Goal: Transaction & Acquisition: Obtain resource

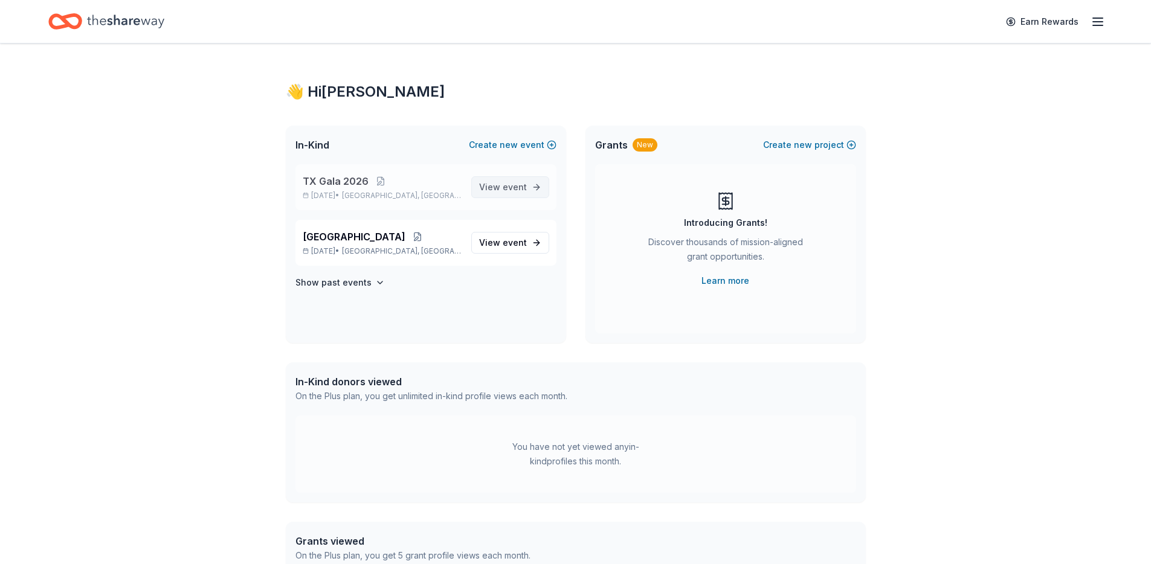
click at [501, 187] on span "View event" at bounding box center [503, 187] width 48 height 14
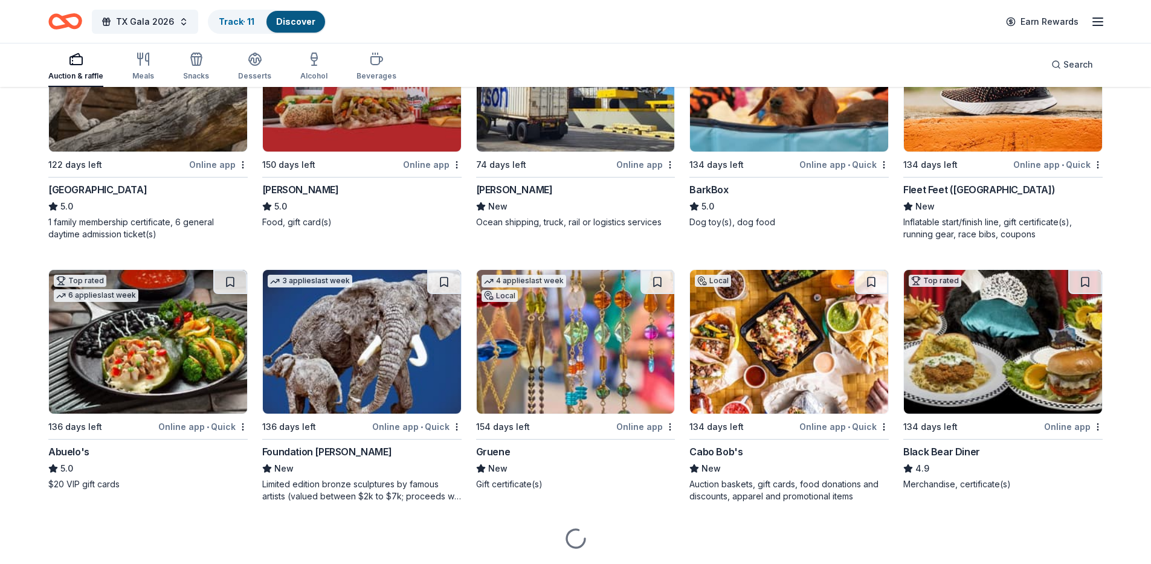
scroll to position [1299, 0]
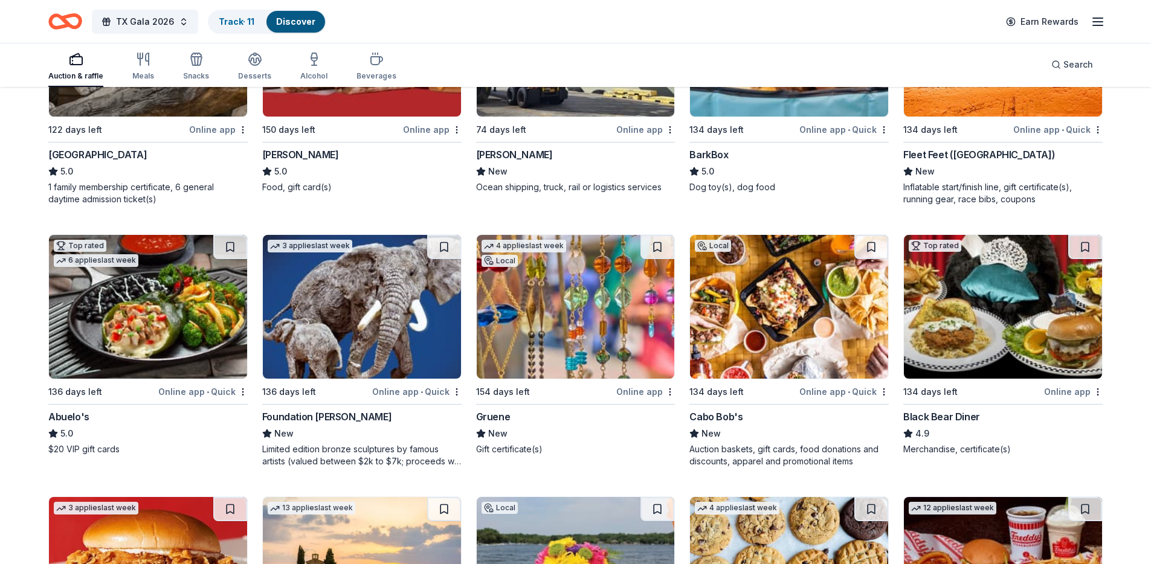
click at [550, 363] on img at bounding box center [576, 307] width 198 height 144
click at [652, 247] on button at bounding box center [657, 247] width 34 height 24
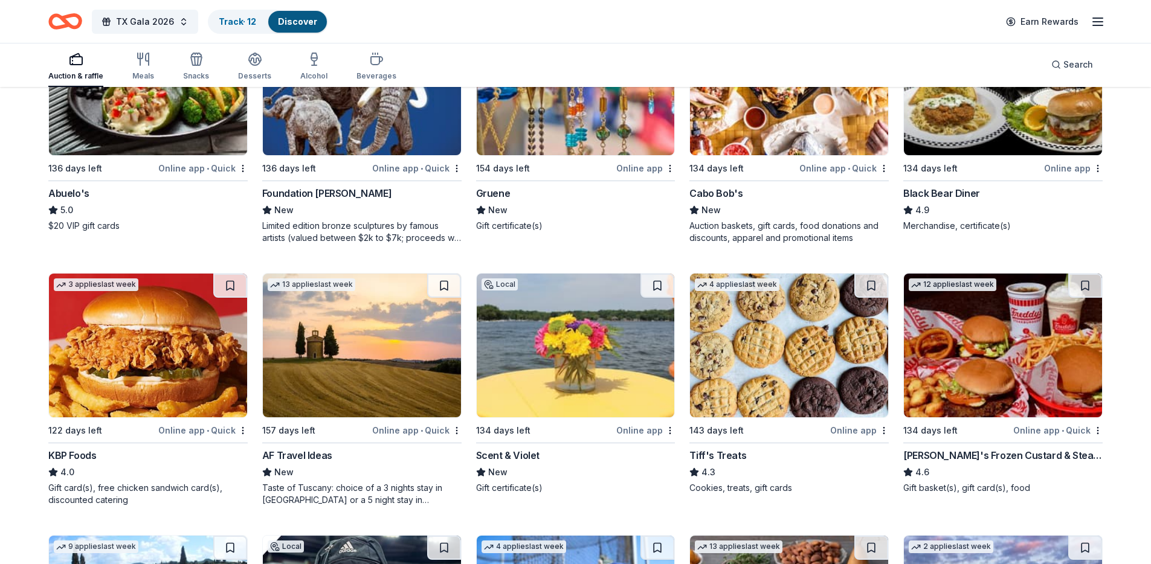
scroll to position [1823, 0]
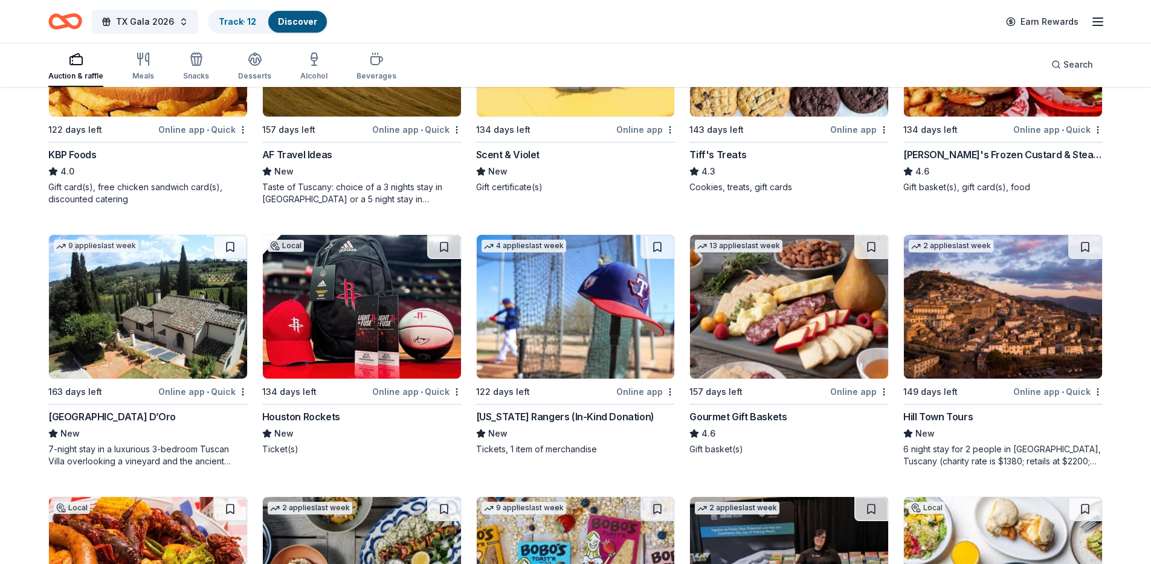
click at [135, 435] on div "New" at bounding box center [147, 433] width 199 height 14
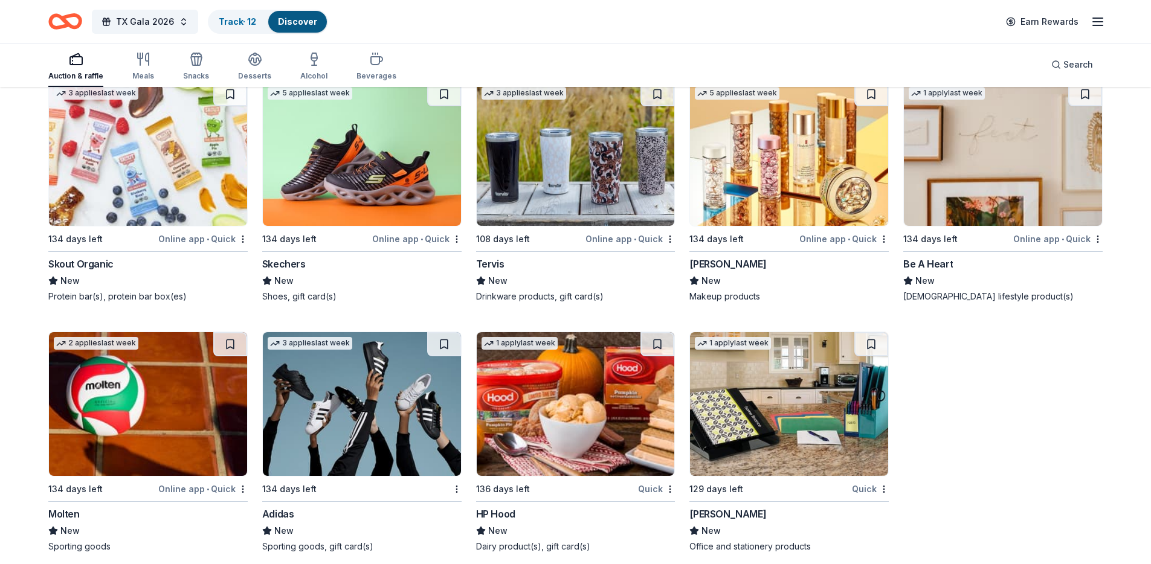
scroll to position [14317, 0]
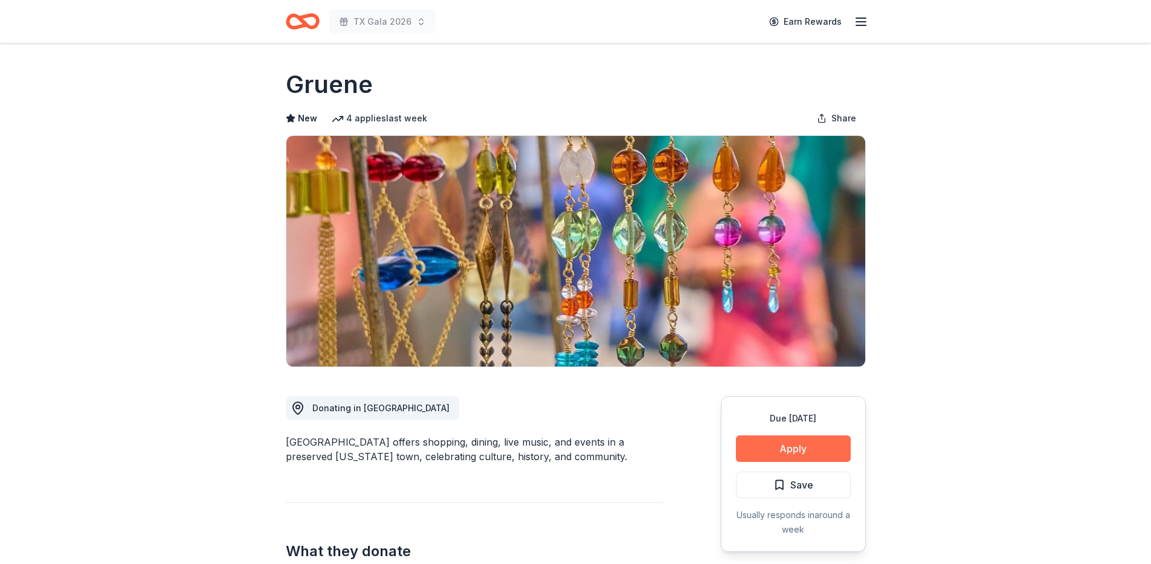
click at [787, 451] on button "Apply" at bounding box center [793, 448] width 115 height 27
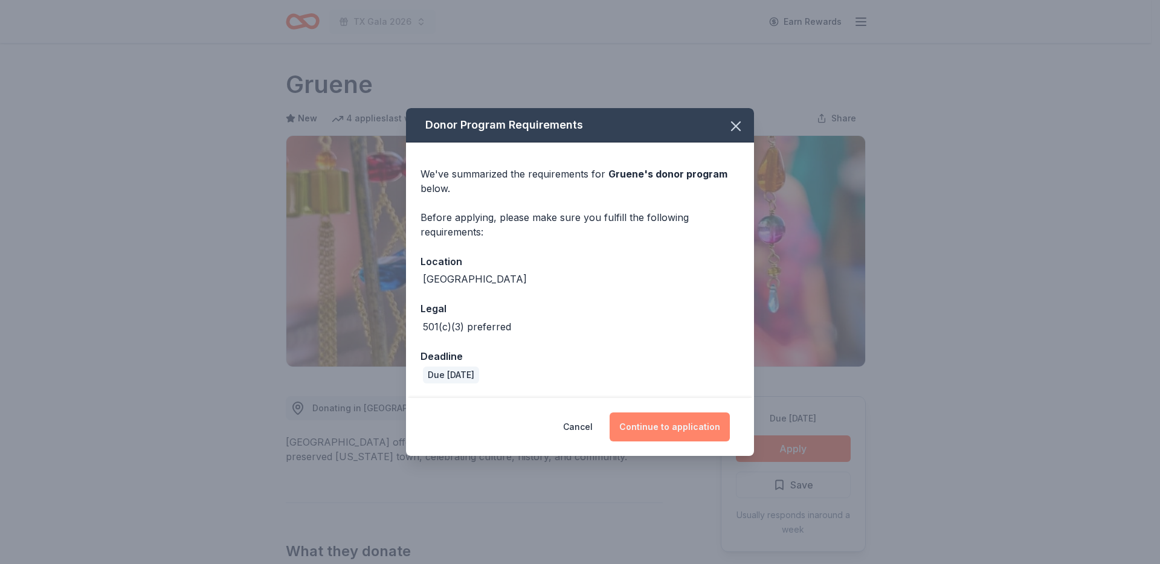
click at [682, 428] on button "Continue to application" at bounding box center [669, 427] width 120 height 29
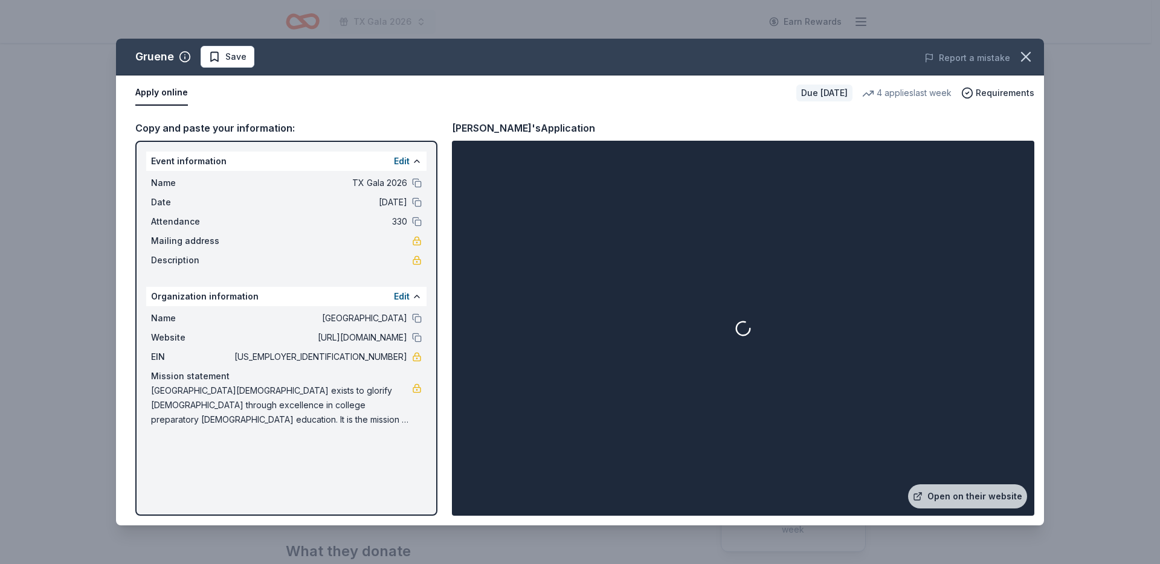
click at [177, 95] on button "Apply online" at bounding box center [161, 92] width 53 height 25
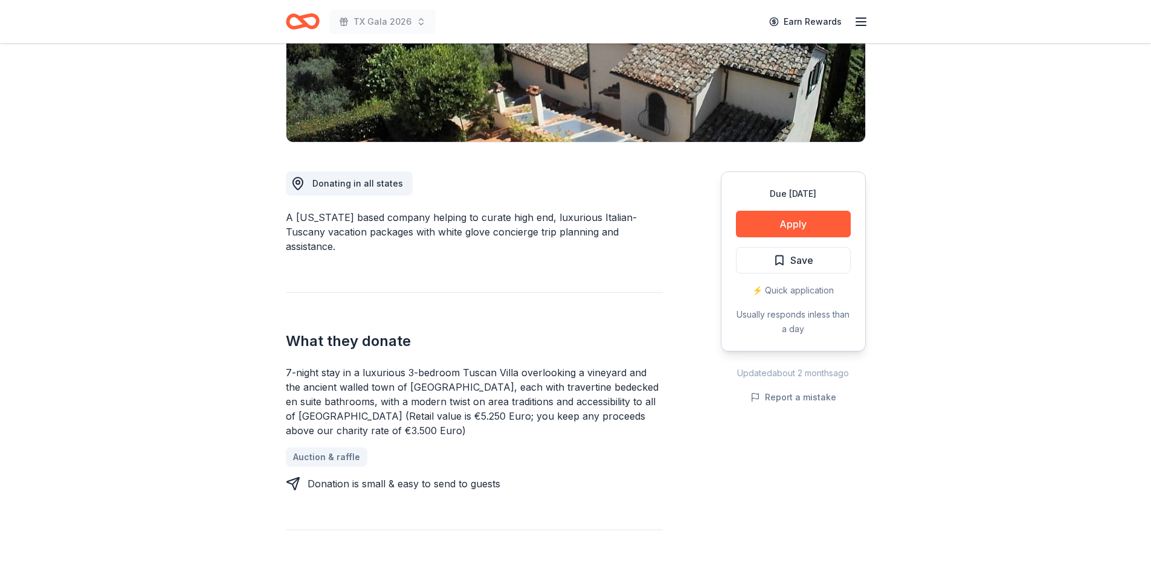
scroll to position [225, 0]
